Goal: Task Accomplishment & Management: Manage account settings

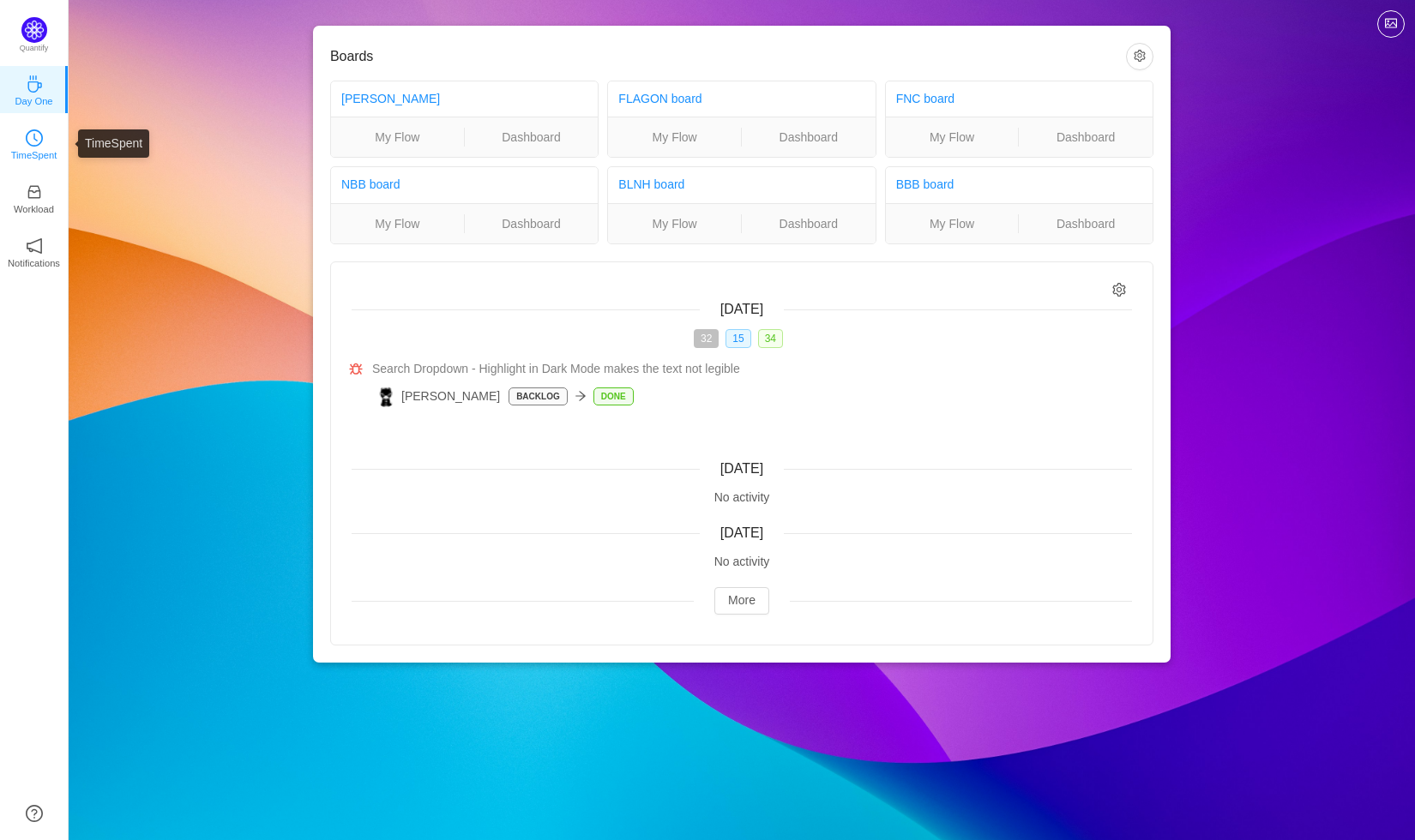
click at [52, 151] on p "TimeSpent" at bounding box center [34, 155] width 46 height 15
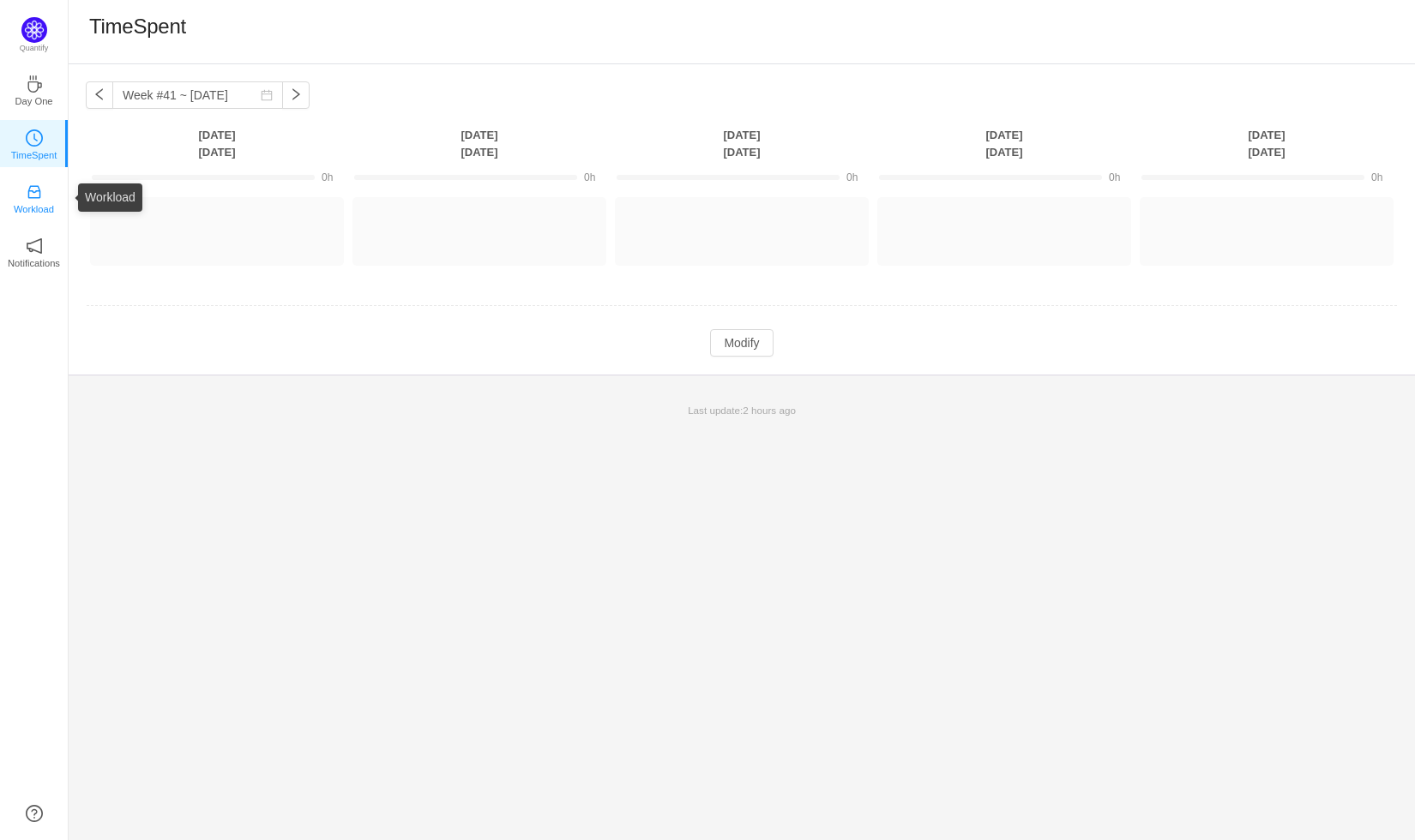
click at [54, 204] on p "Workload" at bounding box center [34, 209] width 41 height 15
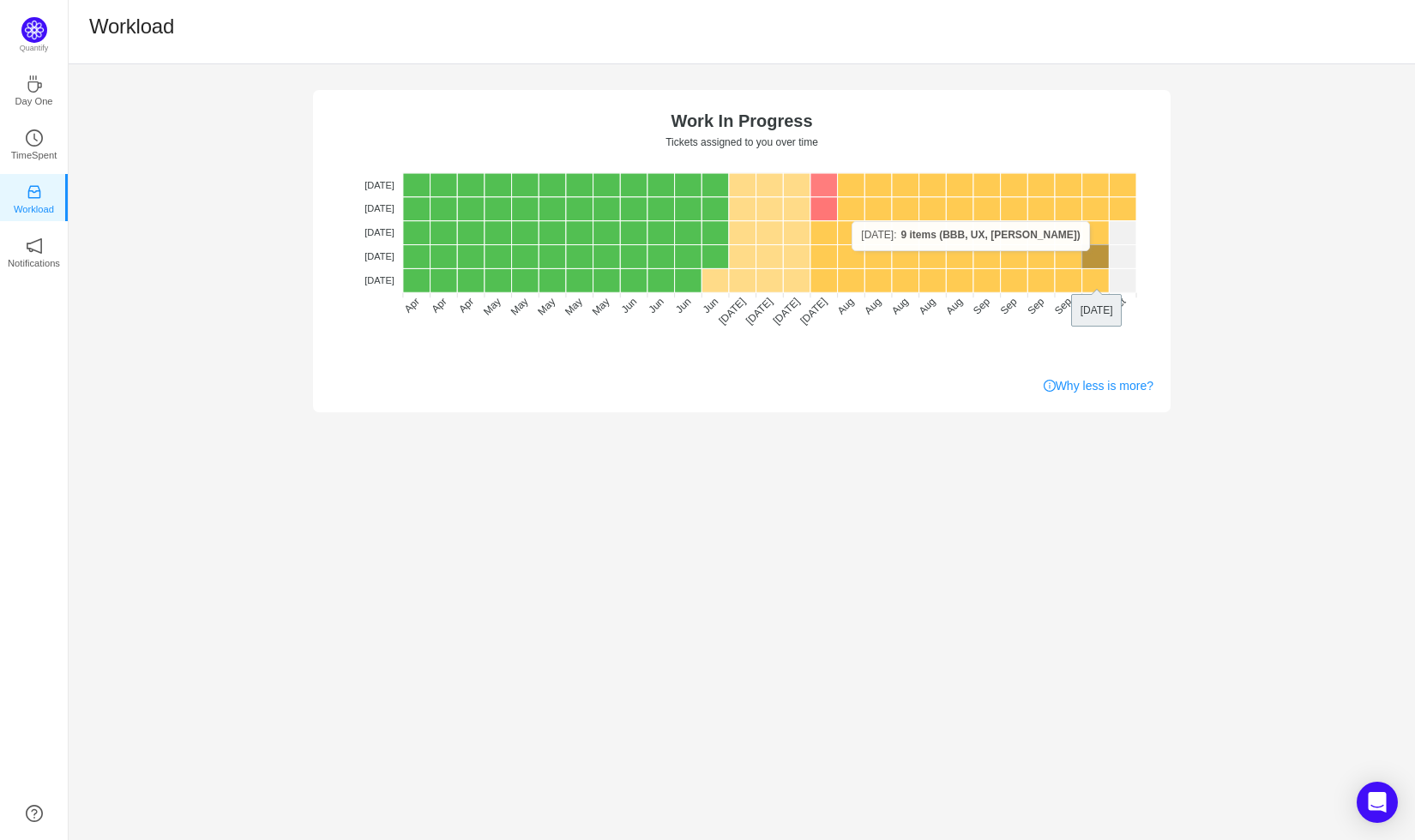
click at [1086, 250] on rect at bounding box center [1095, 257] width 27 height 24
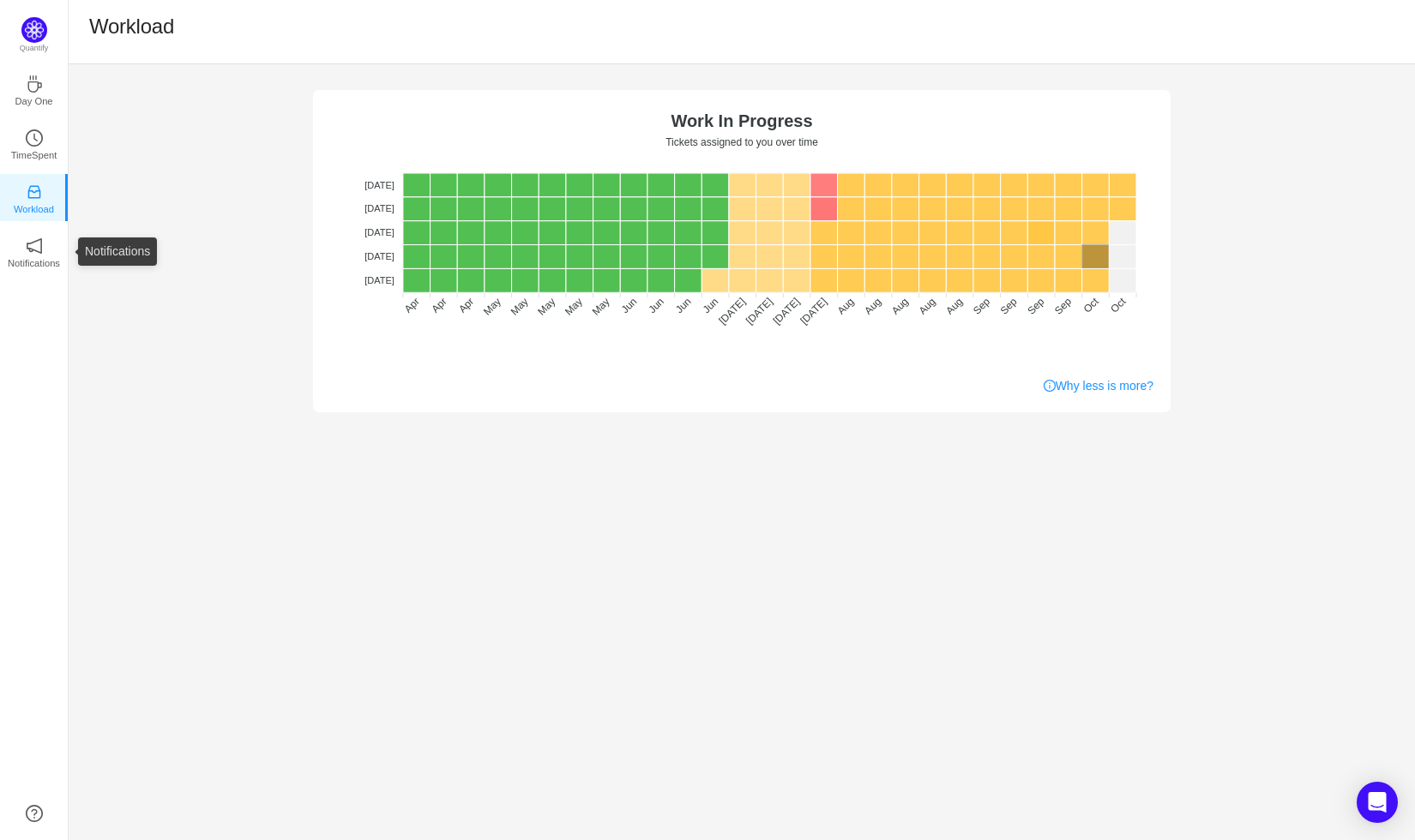
click at [44, 275] on ul "Day One TimeSpent Workload Notifications About" at bounding box center [34, 182] width 68 height 240
click at [41, 259] on p "Notifications" at bounding box center [33, 263] width 52 height 15
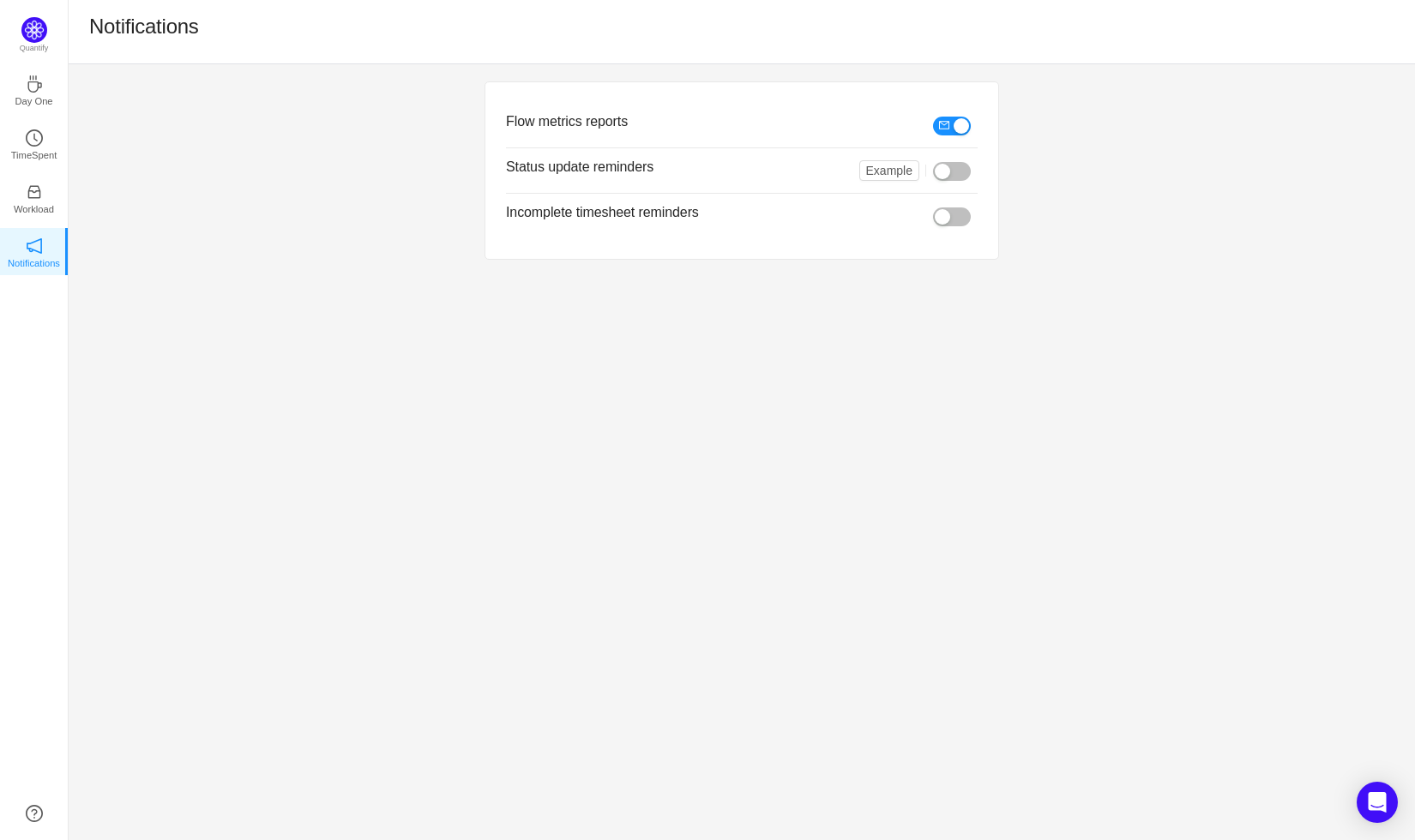
click at [957, 160] on ul "Example" at bounding box center [918, 171] width 118 height 21
click at [957, 165] on button "button" at bounding box center [952, 172] width 38 height 19
click at [957, 167] on button "button" at bounding box center [952, 172] width 38 height 19
